Goal: Information Seeking & Learning: Learn about a topic

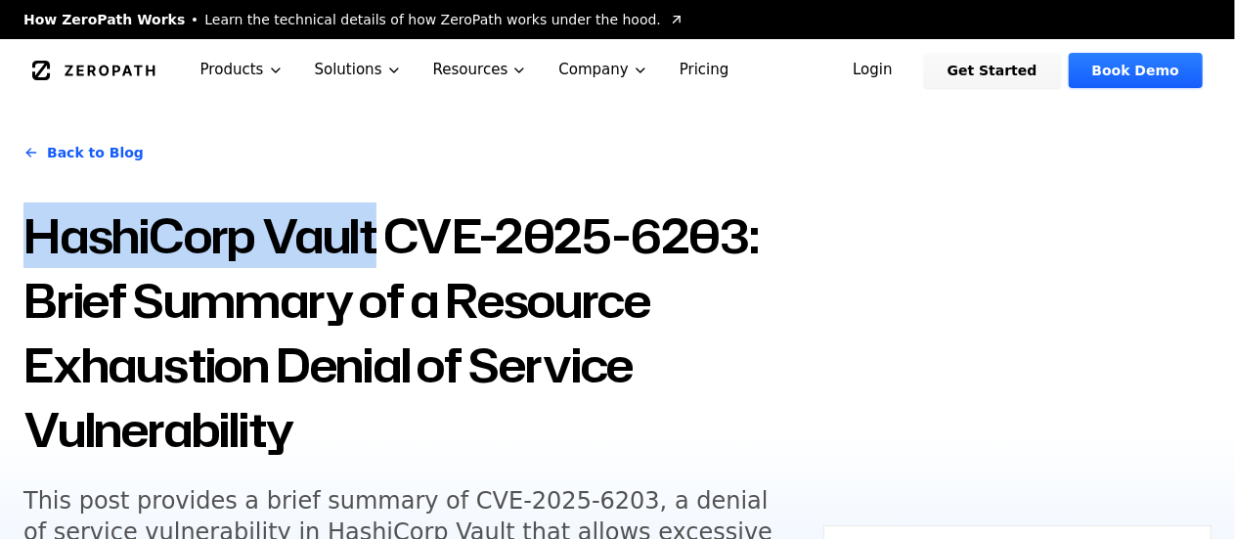
drag, startPoint x: 28, startPoint y: 245, endPoint x: 375, endPoint y: 244, distance: 347.1
click at [375, 244] on h1 "HashiCorp Vault CVE-2025-6203: Brief Summary of a Resource Exhaustion Denial of…" at bounding box center [411, 332] width 776 height 258
copy h1 "HashiCorp Vault"
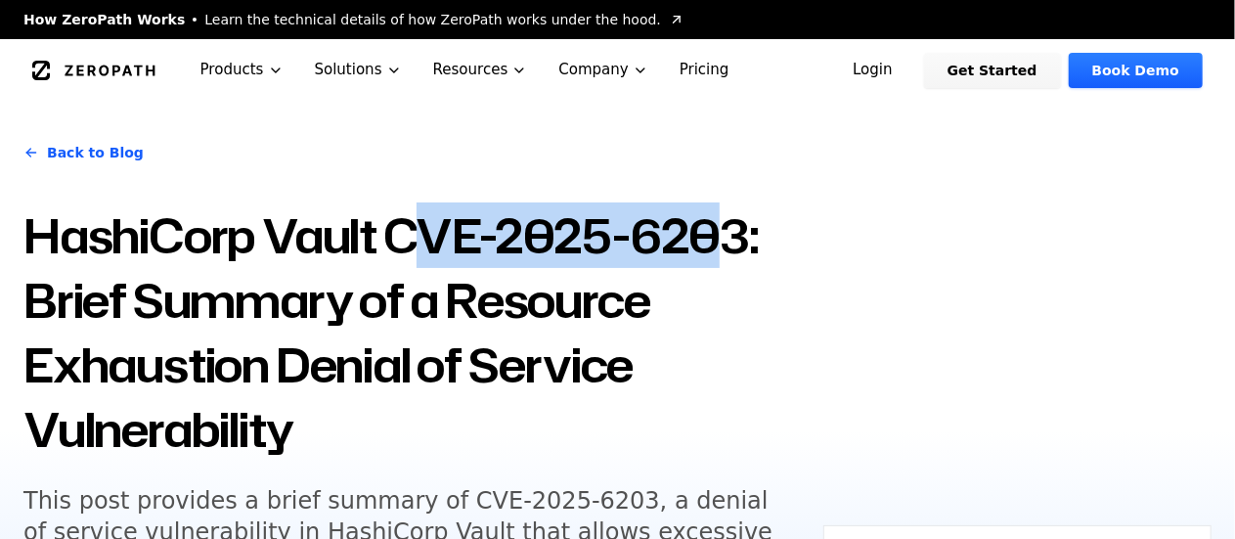
drag, startPoint x: 407, startPoint y: 232, endPoint x: 711, endPoint y: 245, distance: 304.4
click at [711, 245] on h1 "HashiCorp Vault CVE-2025-6203: Brief Summary of a Resource Exhaustion Denial of…" at bounding box center [411, 332] width 776 height 258
drag, startPoint x: 711, startPoint y: 245, endPoint x: 433, endPoint y: 225, distance: 278.4
click at [433, 225] on h1 "HashiCorp Vault CVE-2025-6203: Brief Summary of a Resource Exhaustion Denial of…" at bounding box center [411, 332] width 776 height 258
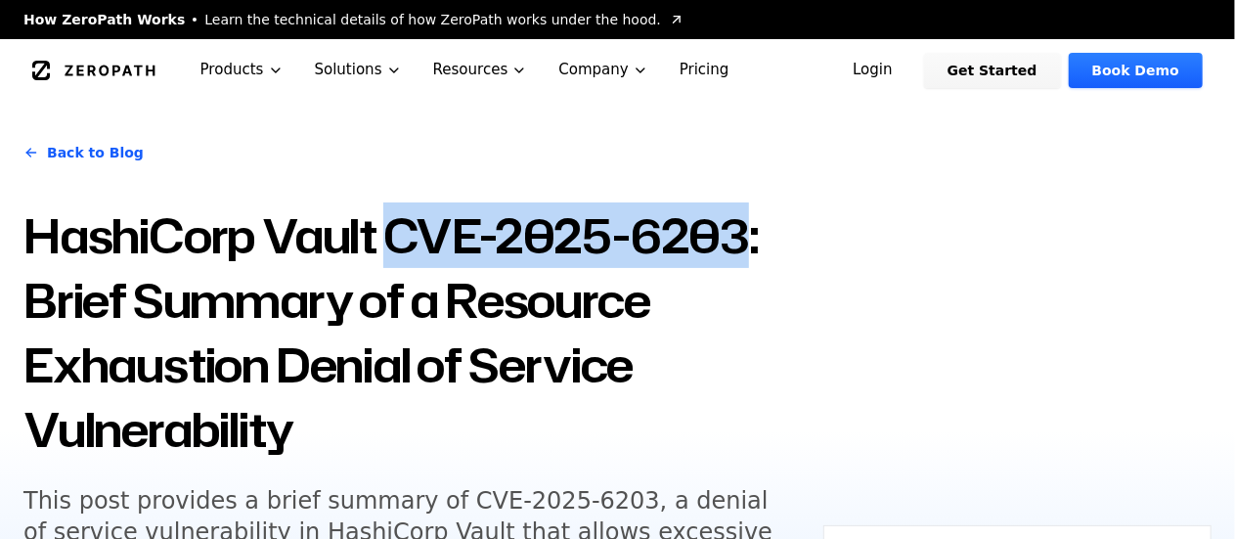
copy h1 "CVE-2025-6203"
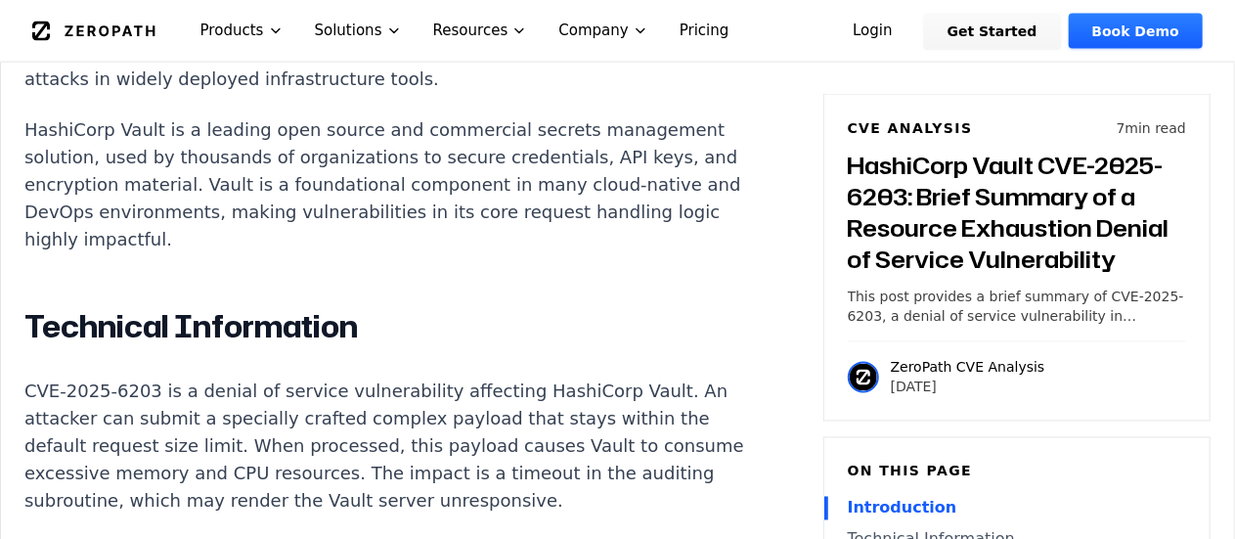
scroll to position [1629, 0]
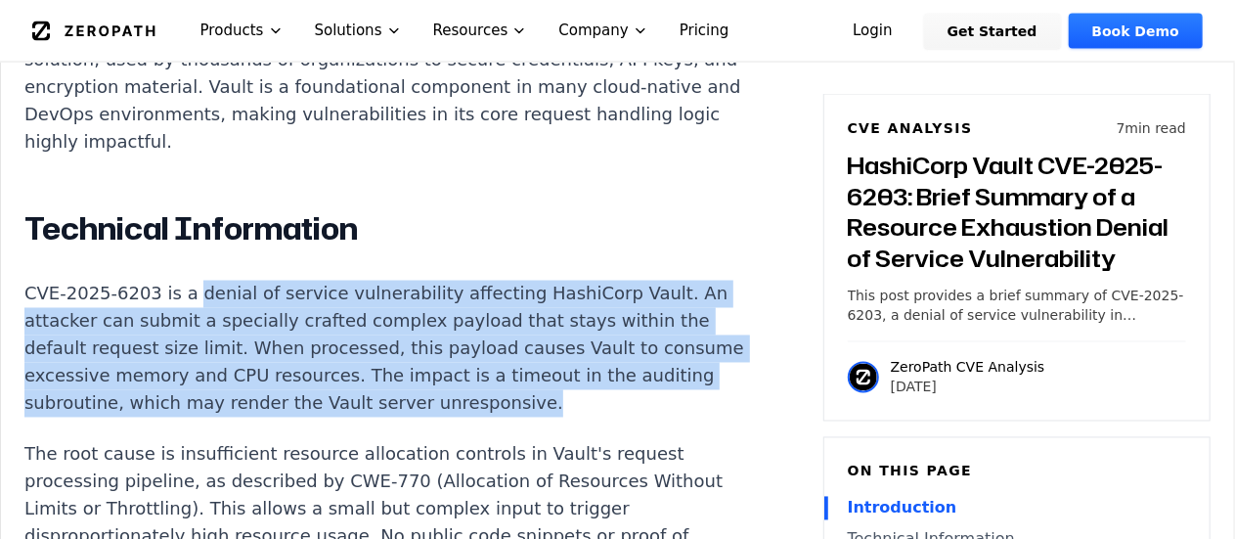
drag, startPoint x: 182, startPoint y: 259, endPoint x: 583, endPoint y: 365, distance: 414.5
click at [583, 365] on p "CVE-2025-6203 is a denial of service vulnerability affecting HashiCorp Vault. A…" at bounding box center [387, 349] width 727 height 137
copy p "denial of service vulnerability affecting HashiCorp Vault. An attacker can subm…"
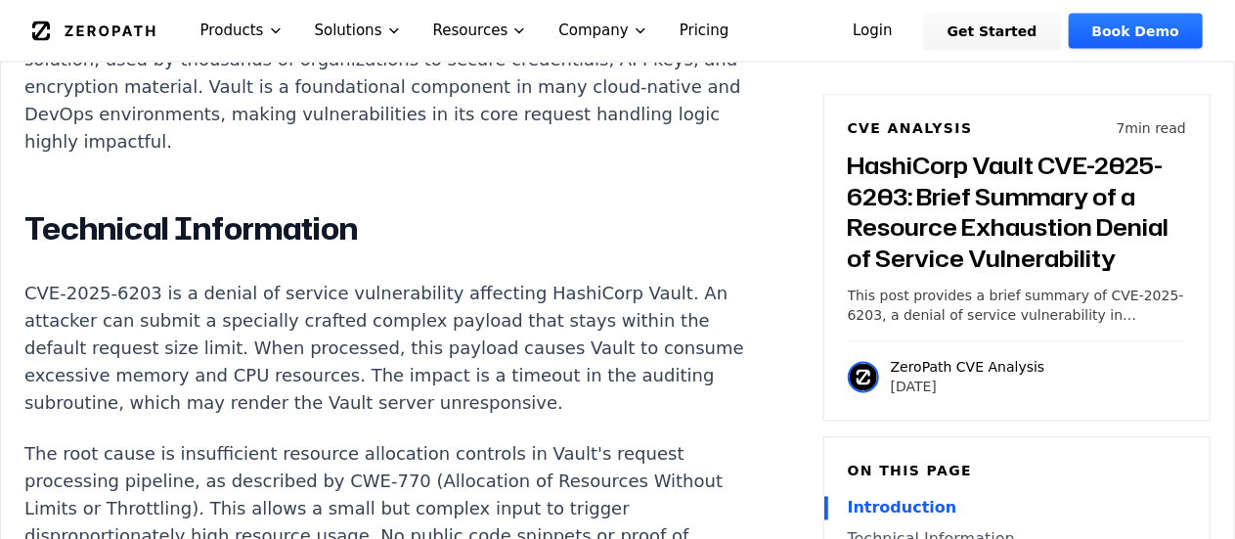
scroll to position [2217, 0]
